Goal: Check status: Check status

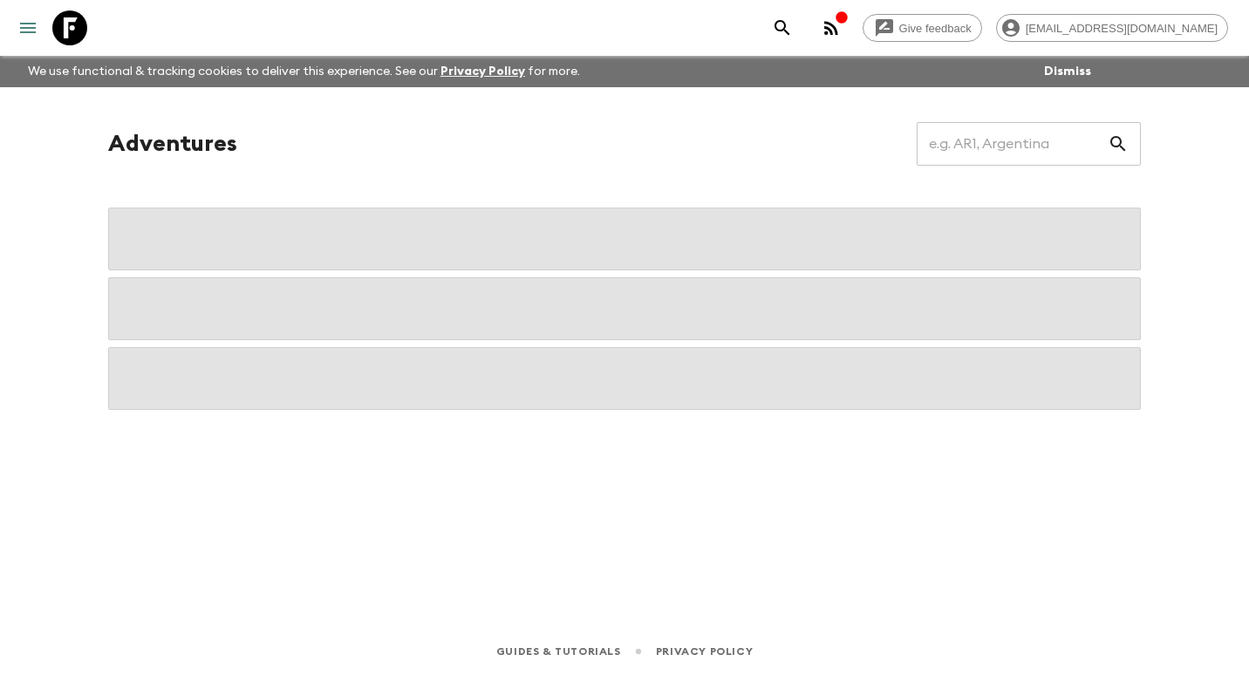
click at [27, 24] on icon "menu" at bounding box center [28, 28] width 16 height 10
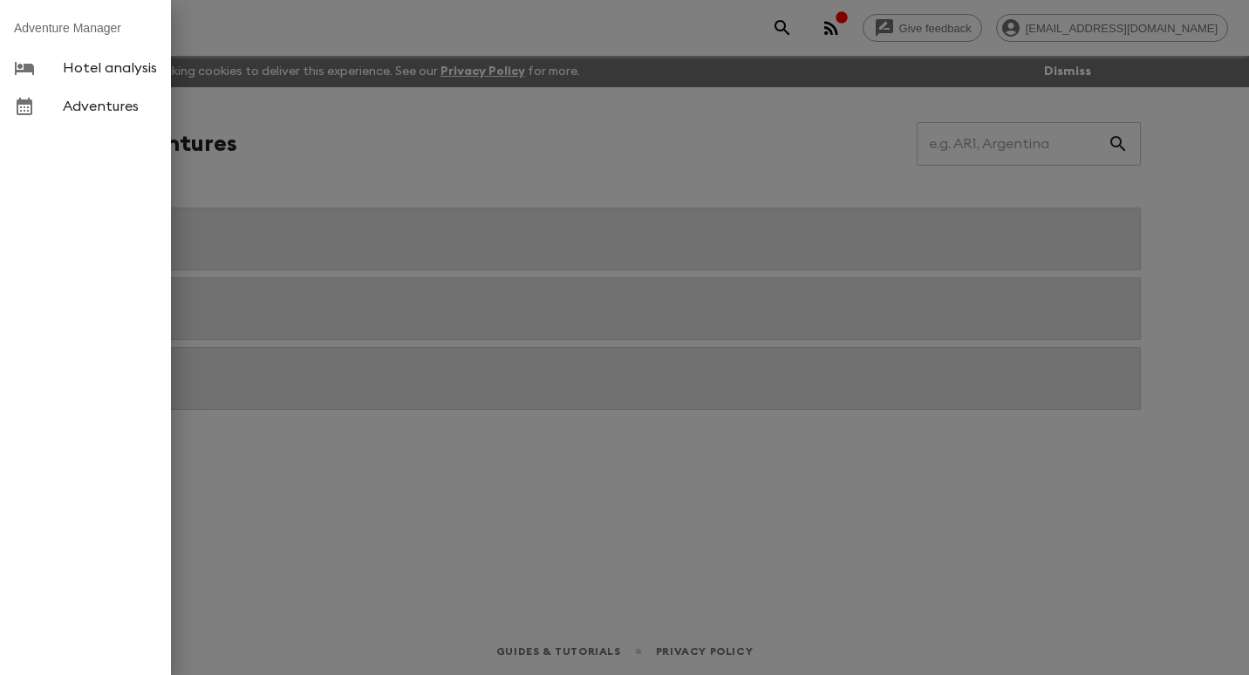
click at [347, 129] on div at bounding box center [624, 337] width 1249 height 675
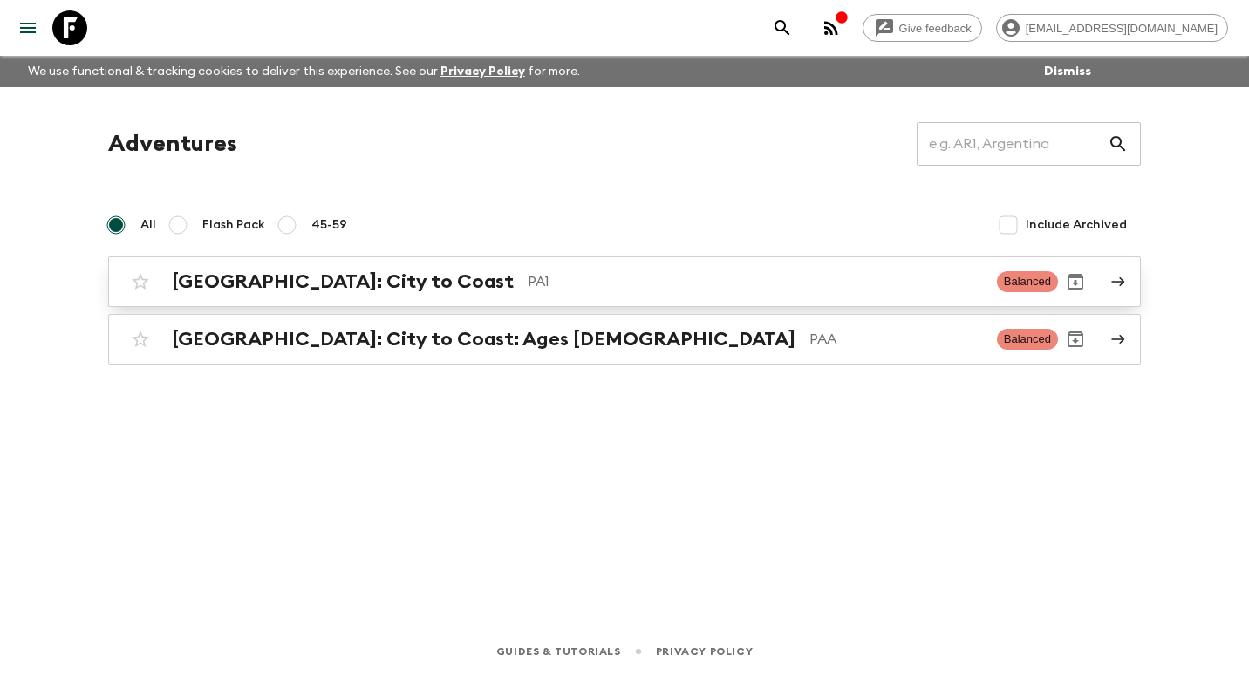
click at [345, 287] on h2 "[GEOGRAPHIC_DATA]: City to Coast" at bounding box center [343, 281] width 342 height 23
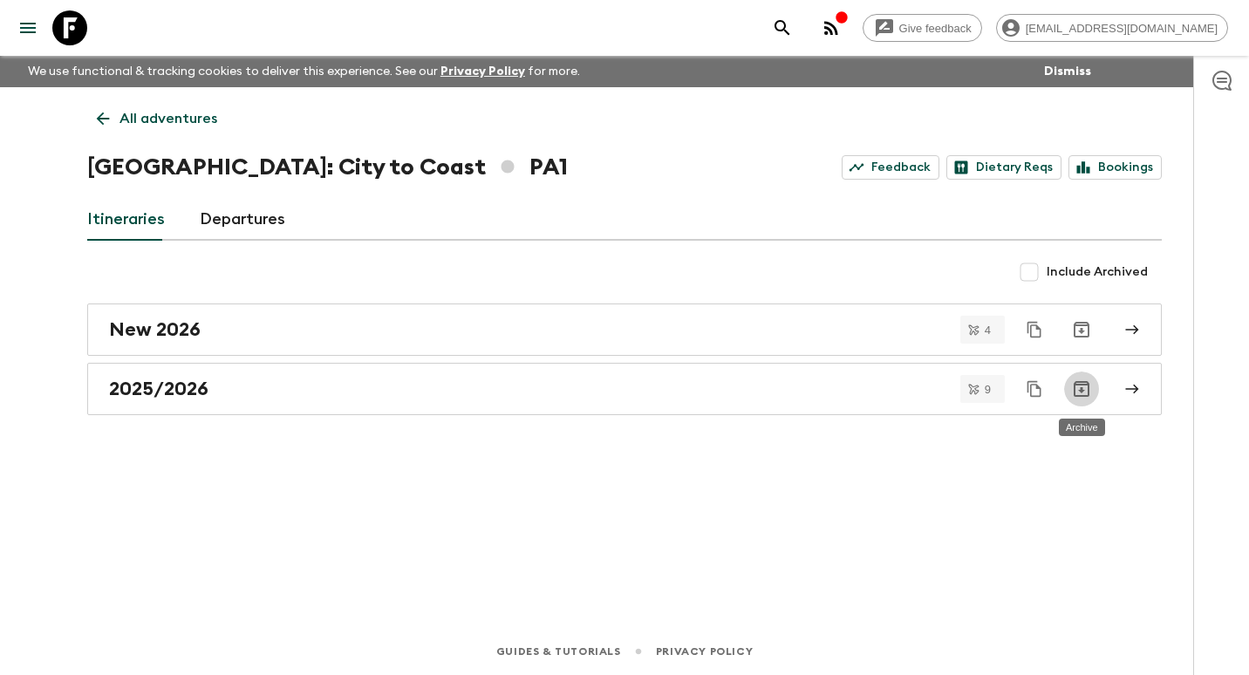
click at [1085, 390] on icon "Archive" at bounding box center [1081, 388] width 21 height 21
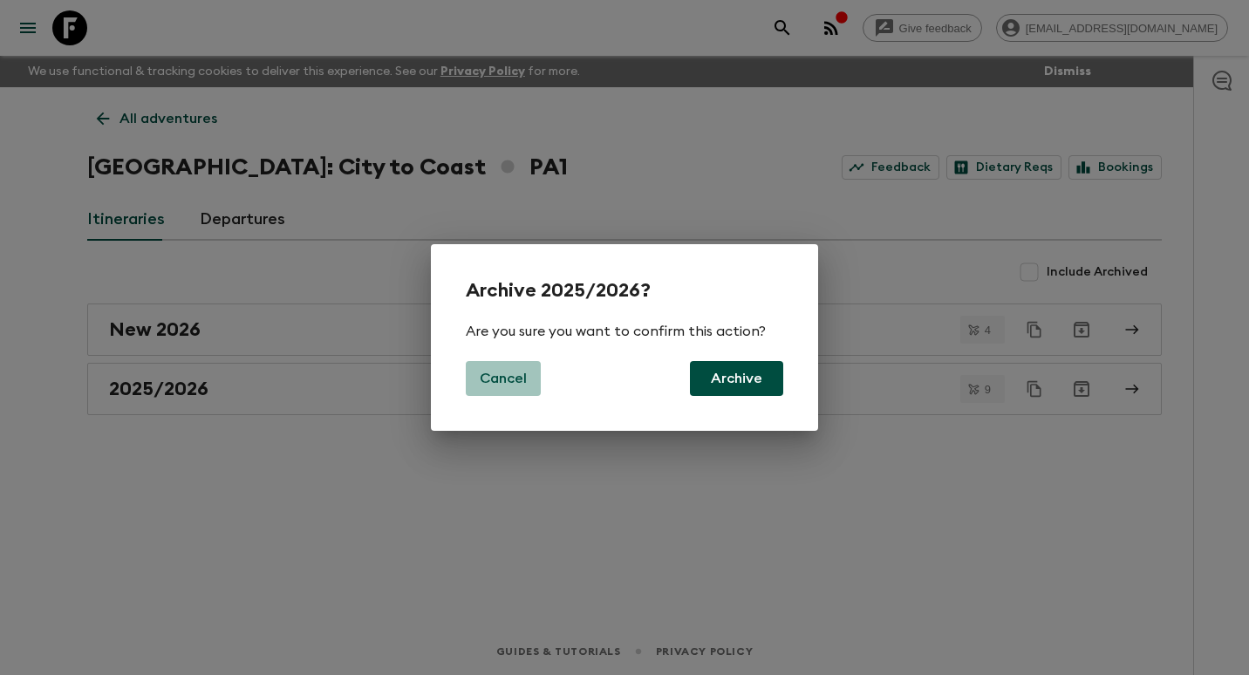
click at [507, 383] on p "Cancel" at bounding box center [503, 378] width 47 height 21
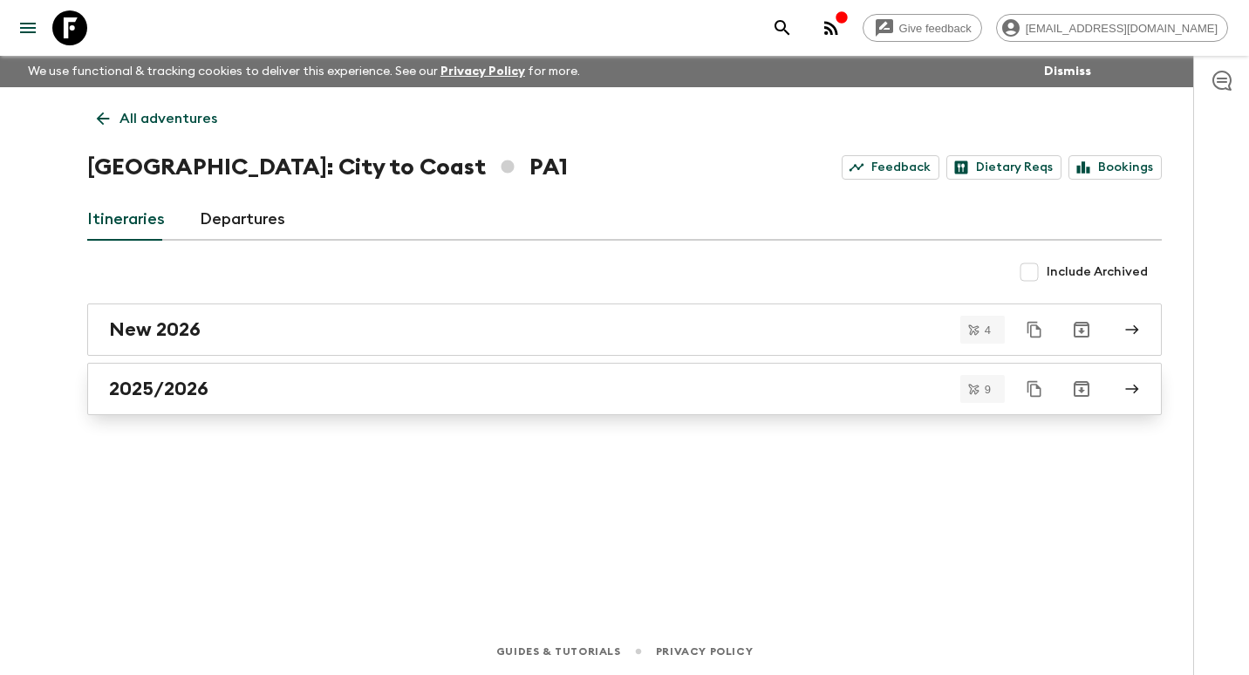
click at [1134, 388] on icon at bounding box center [1132, 390] width 13 height 10
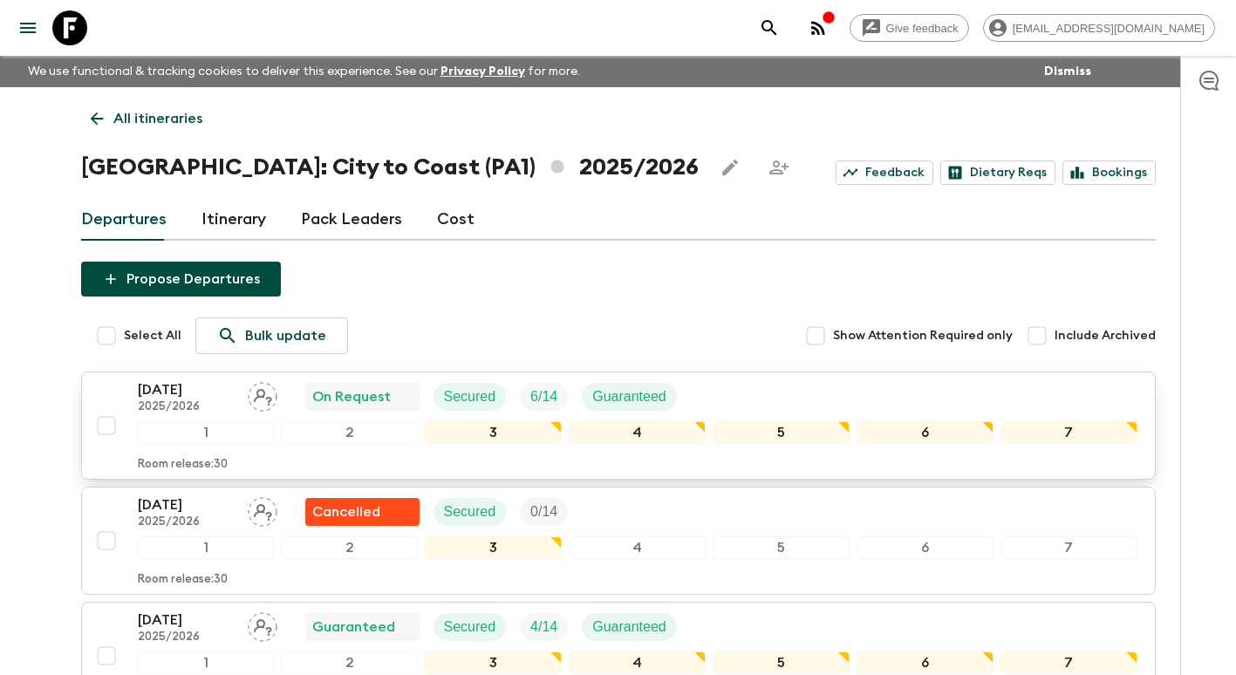
click at [108, 427] on input "checkbox" at bounding box center [106, 425] width 35 height 35
checkbox input "true"
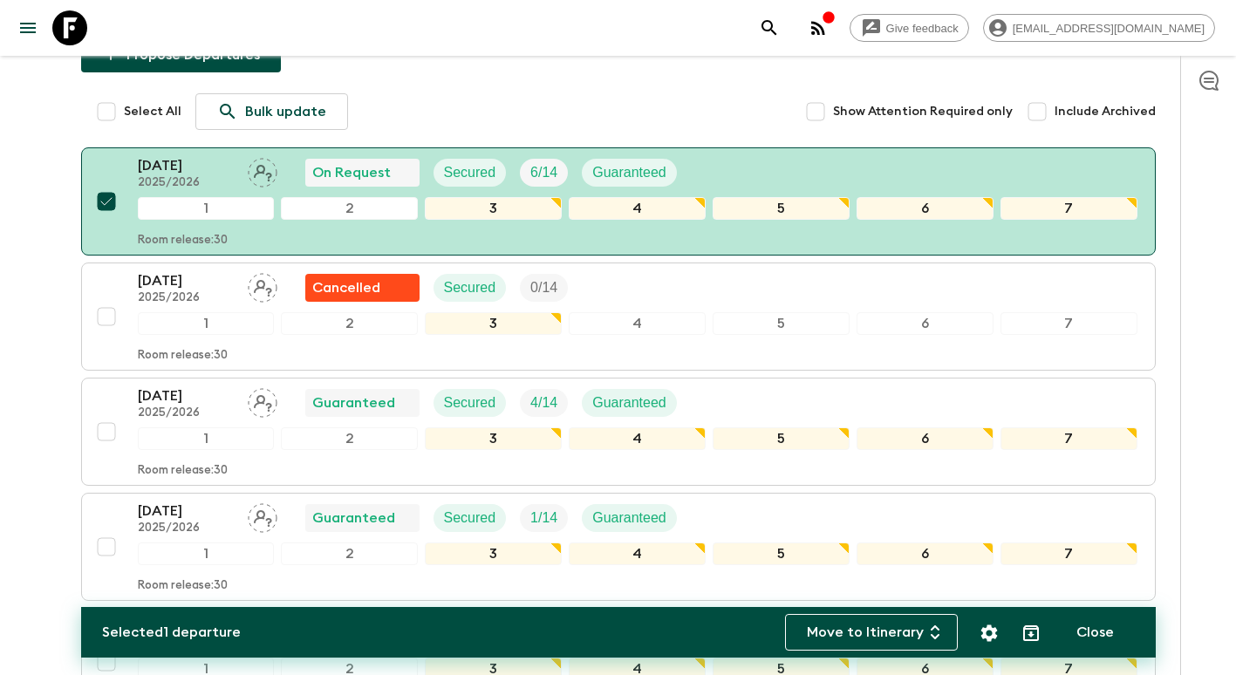
scroll to position [174, 0]
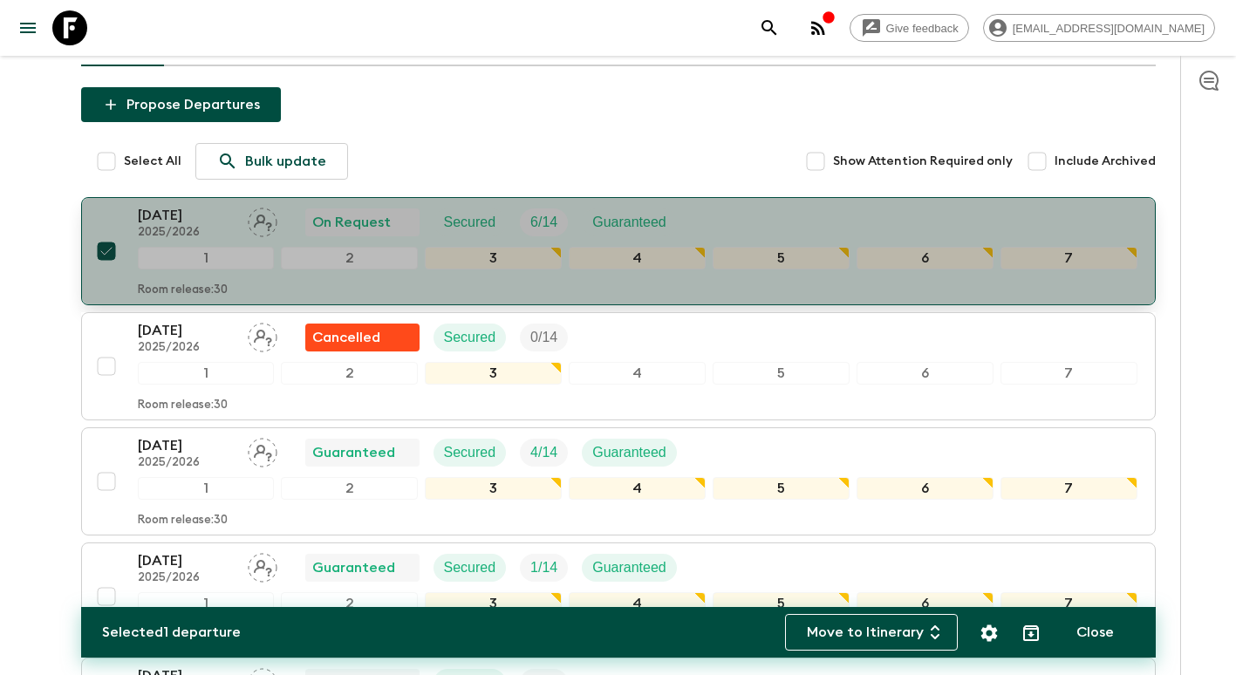
click at [289, 216] on div "[DATE] 2025/2026 On Request Secured 6 / 14 Guaranteed" at bounding box center [414, 222] width 553 height 35
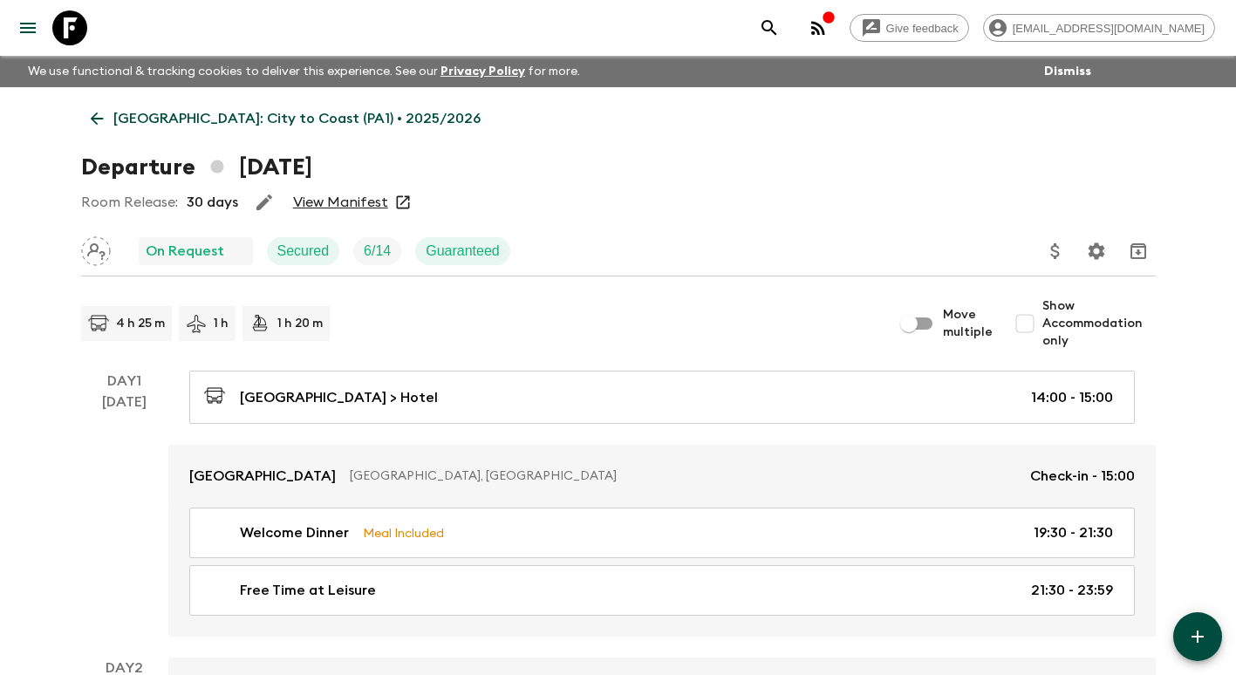
click at [346, 201] on link "View Manifest" at bounding box center [340, 202] width 95 height 17
